Goal: Information Seeking & Learning: Check status

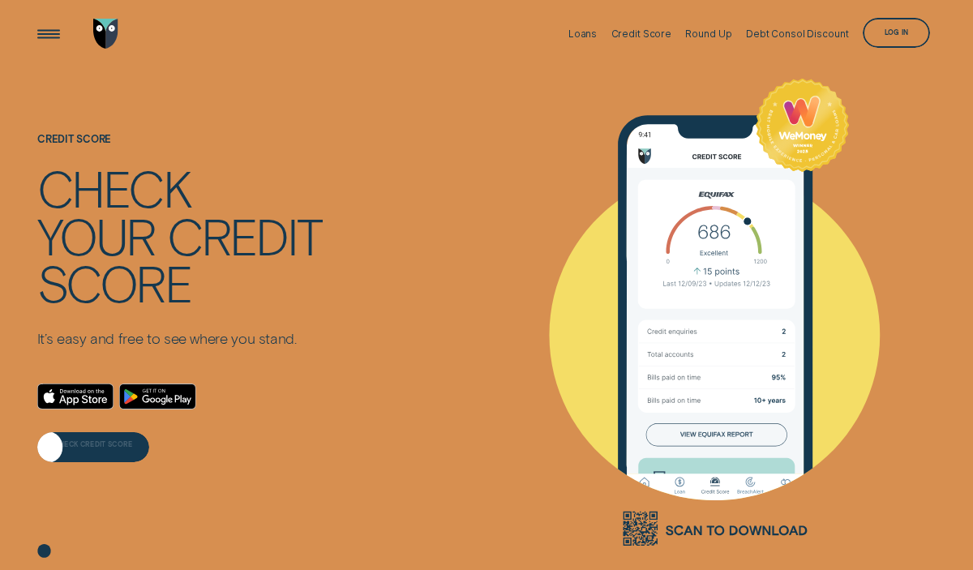
click at [63, 453] on div "CHECK CREDIT SCORE" at bounding box center [93, 447] width 113 height 30
click at [905, 36] on div "Log in" at bounding box center [896, 33] width 24 height 6
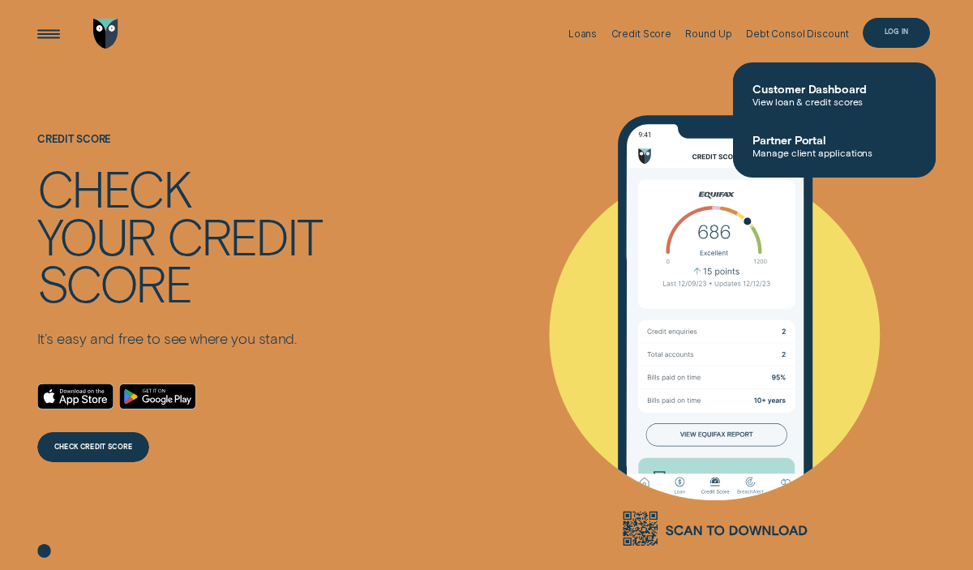
click at [908, 32] on div "Log in" at bounding box center [896, 32] width 24 height 6
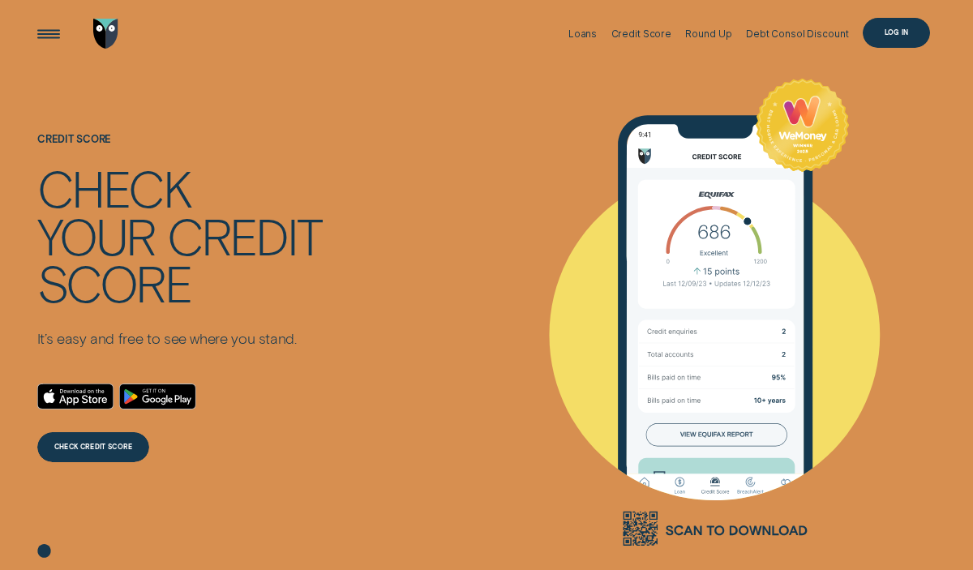
click at [908, 32] on div "Log in" at bounding box center [896, 33] width 24 height 6
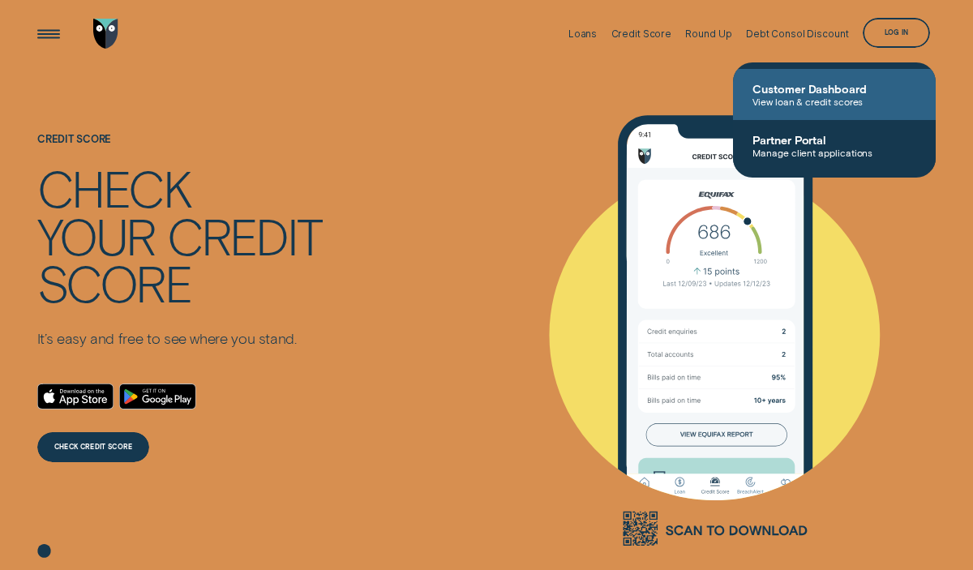
click at [786, 99] on span "View loan & credit scores" at bounding box center [834, 101] width 164 height 11
